Goal: Find contact information

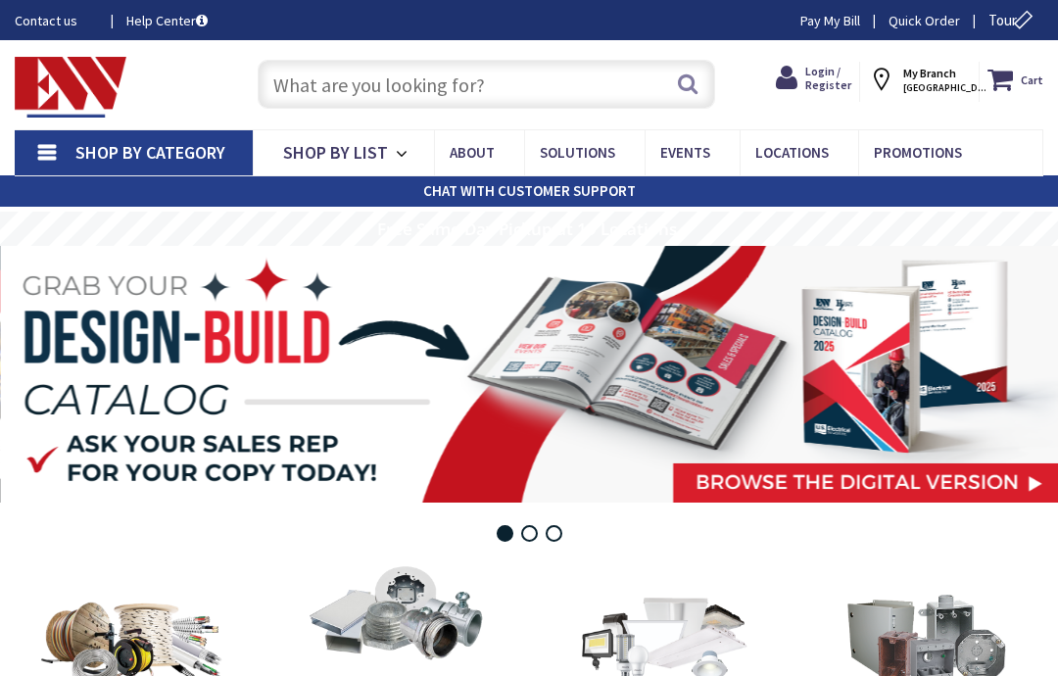
click at [944, 83] on span "STRATFORD, CT" at bounding box center [945, 87] width 83 height 13
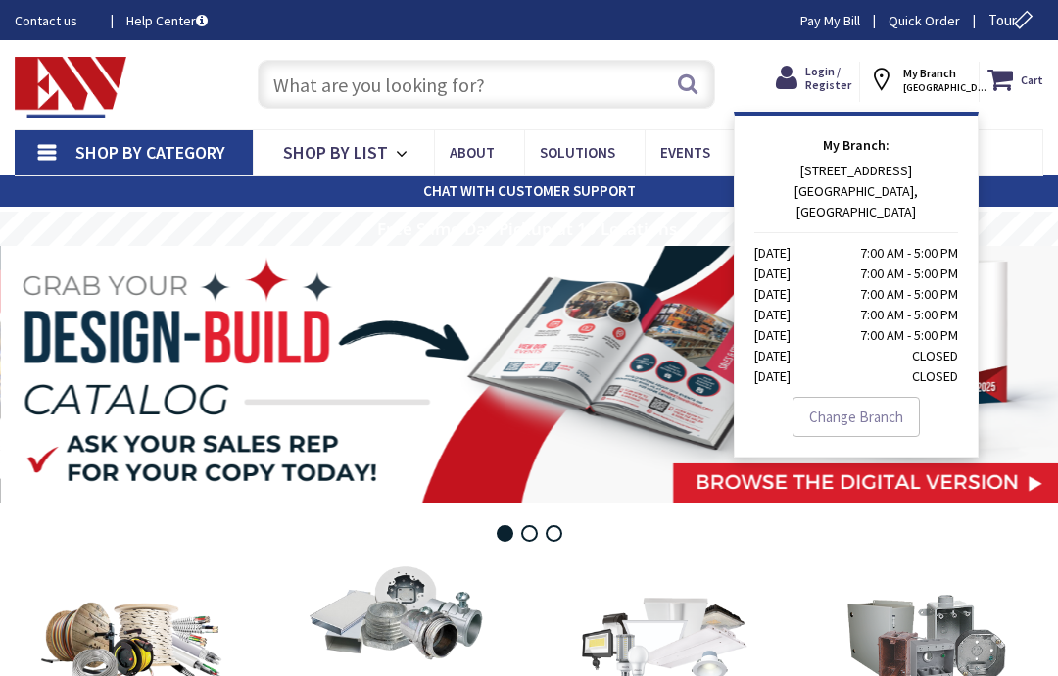
click at [874, 402] on link "Change Branch" at bounding box center [856, 417] width 127 height 41
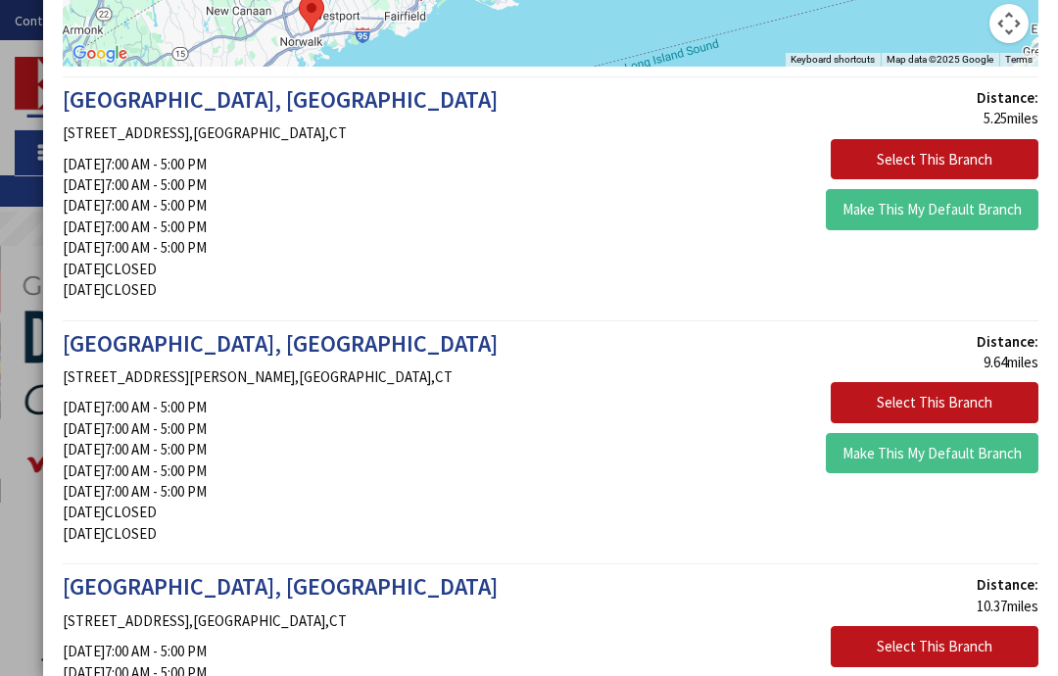
scroll to position [361, 0]
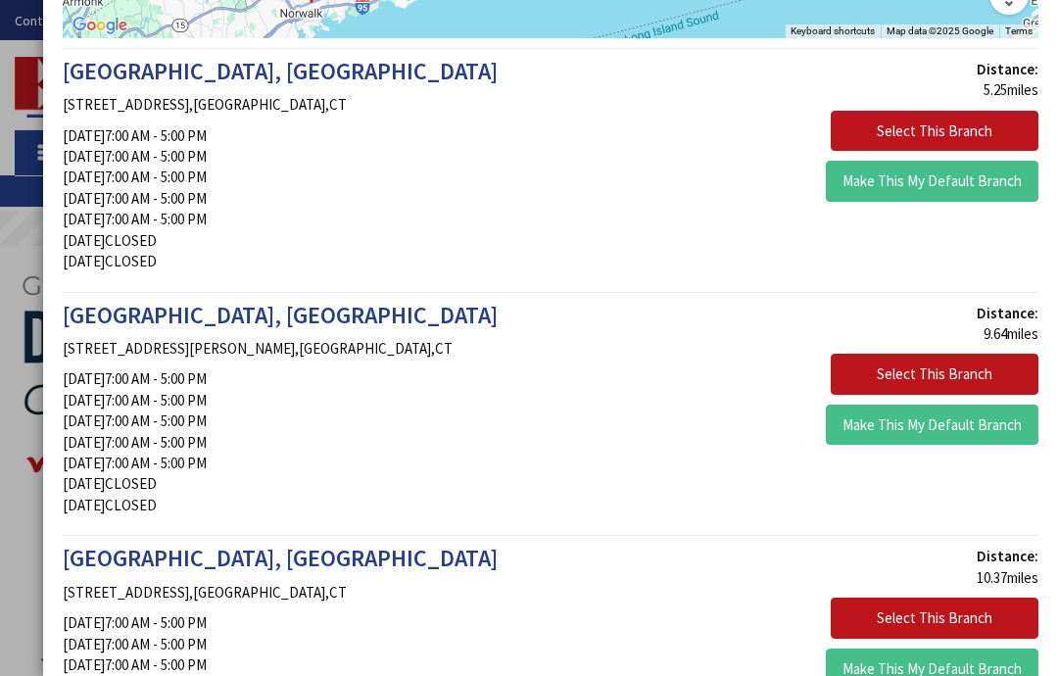
click at [951, 357] on button "Select This Branch" at bounding box center [935, 374] width 208 height 41
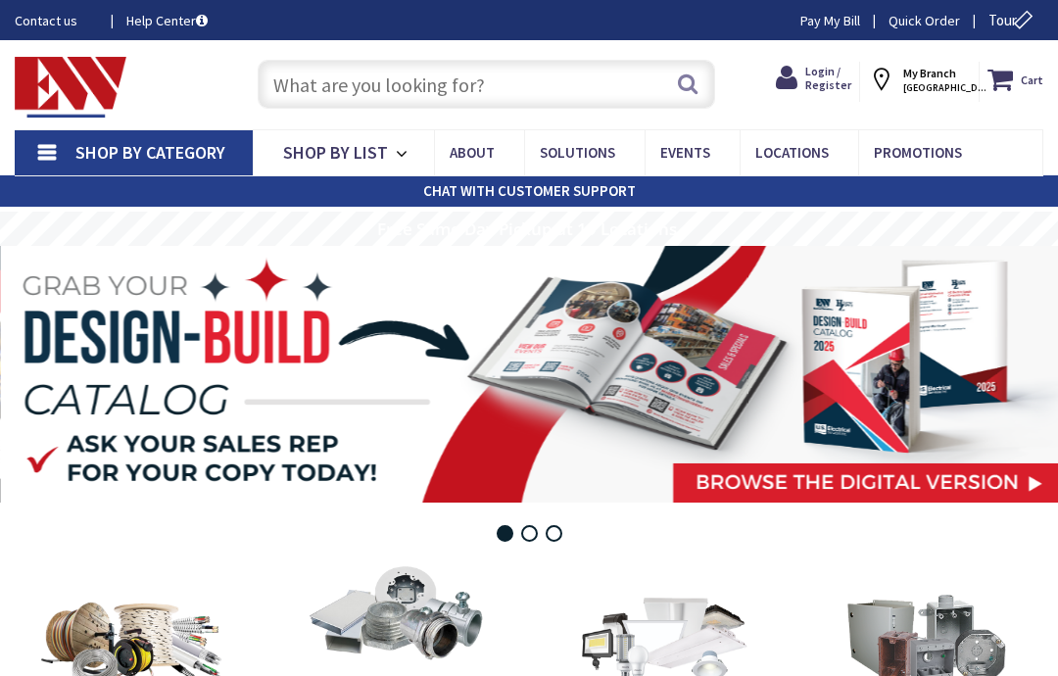
click at [0, 0] on span "Contact Us" at bounding box center [0, 0] width 0 height 0
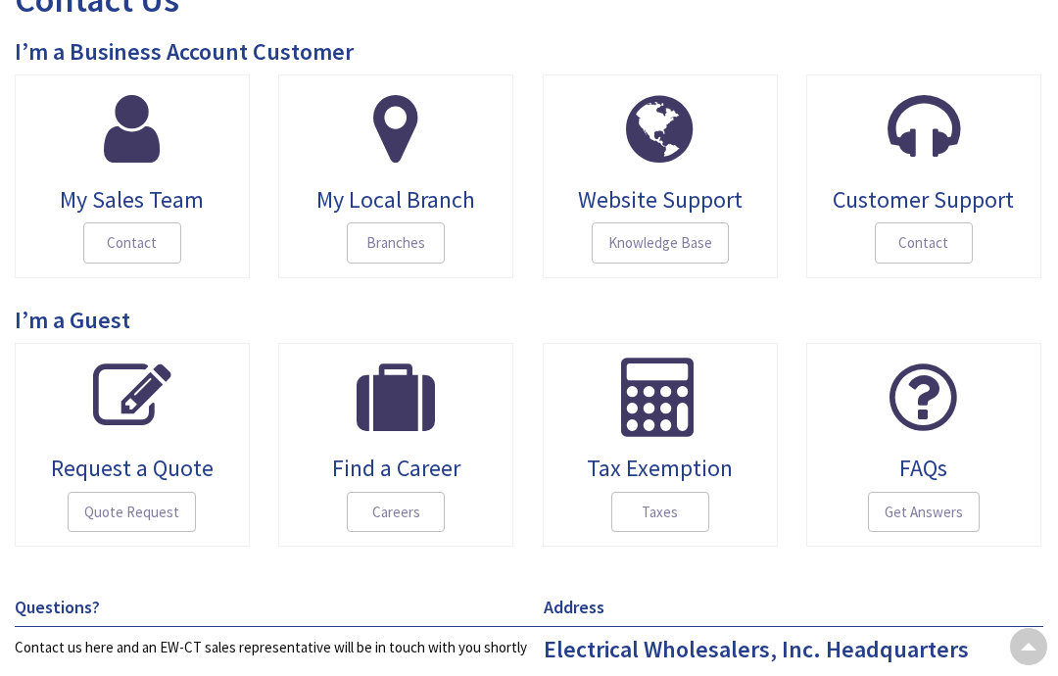
scroll to position [245, 0]
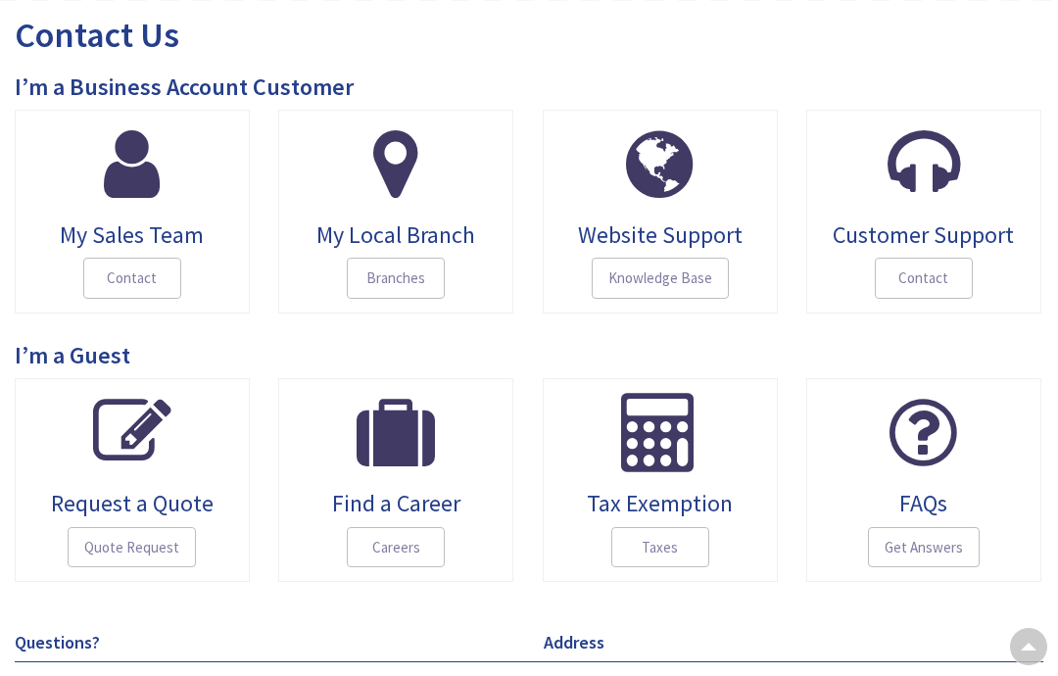
click at [382, 278] on span "Branches" at bounding box center [396, 278] width 98 height 41
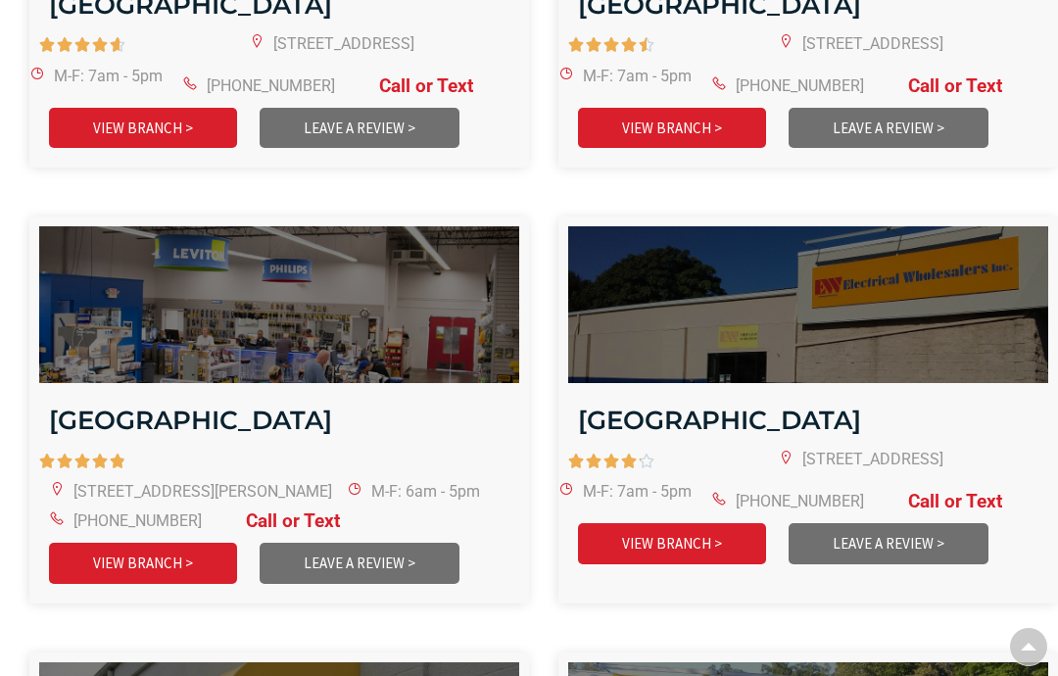
scroll to position [2799, 0]
